Goal: Use online tool/utility: Utilize a website feature to perform a specific function

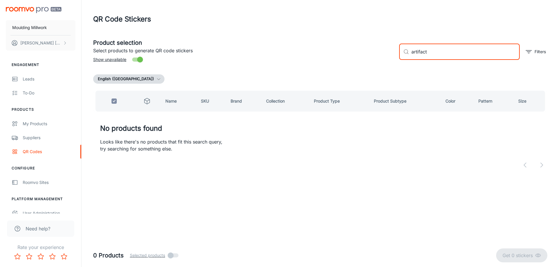
drag, startPoint x: 430, startPoint y: 52, endPoint x: 357, endPoint y: 54, distance: 72.5
click at [357, 54] on div "Product selection Select products to generate QR code stickers Show unavailable…" at bounding box center [317, 49] width 458 height 31
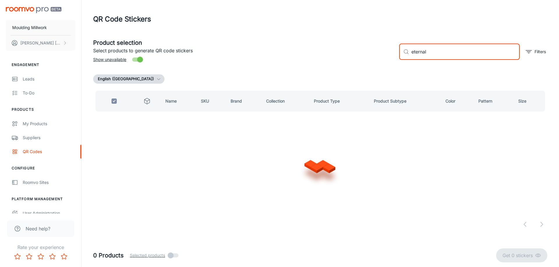
type input "eternal"
checkbox input "false"
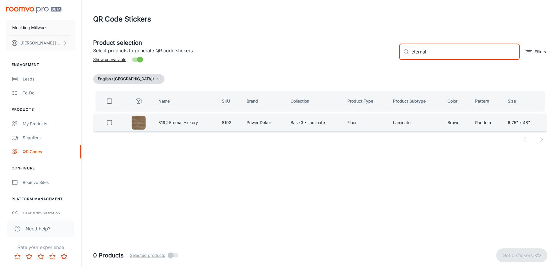
click at [105, 122] on input "checkbox" at bounding box center [110, 123] width 12 height 12
checkbox input "true"
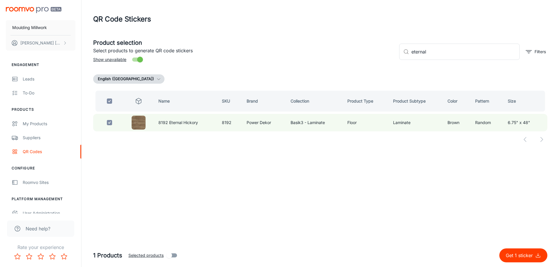
click at [529, 254] on p "Get 1 sticker" at bounding box center [519, 255] width 29 height 7
checkbox input "false"
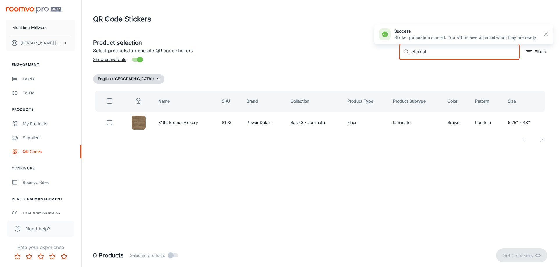
drag, startPoint x: 430, startPoint y: 54, endPoint x: 395, endPoint y: 56, distance: 35.0
click at [395, 56] on div "​ eternal ​ Filters" at bounding box center [470, 49] width 153 height 31
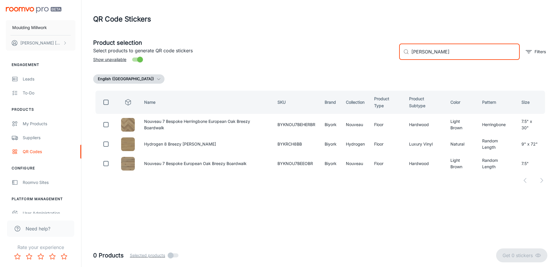
type input "[PERSON_NAME]"
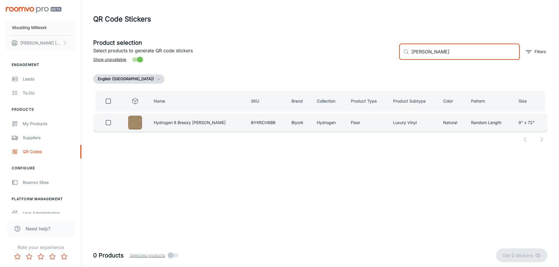
click at [111, 123] on input "checkbox" at bounding box center [108, 123] width 12 height 12
checkbox input "true"
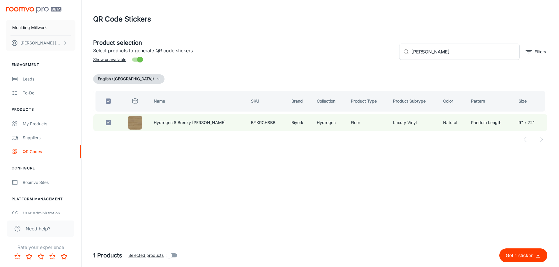
click at [516, 256] on p "Get 1 sticker" at bounding box center [519, 255] width 29 height 7
checkbox input "false"
